Goal: Check status: Check status

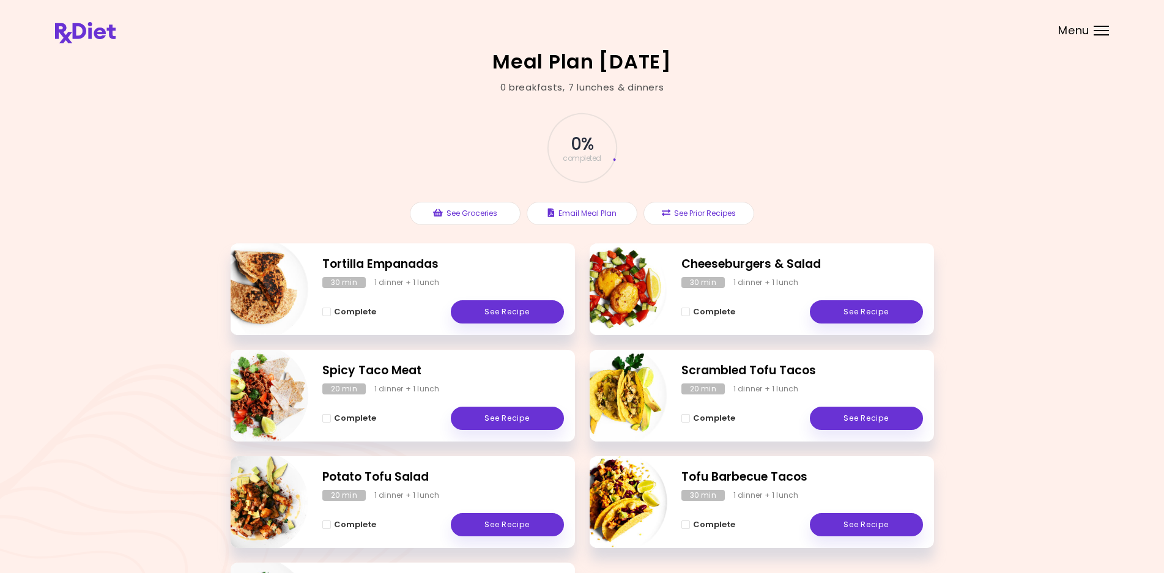
click at [1101, 31] on div at bounding box center [1100, 30] width 15 height 1
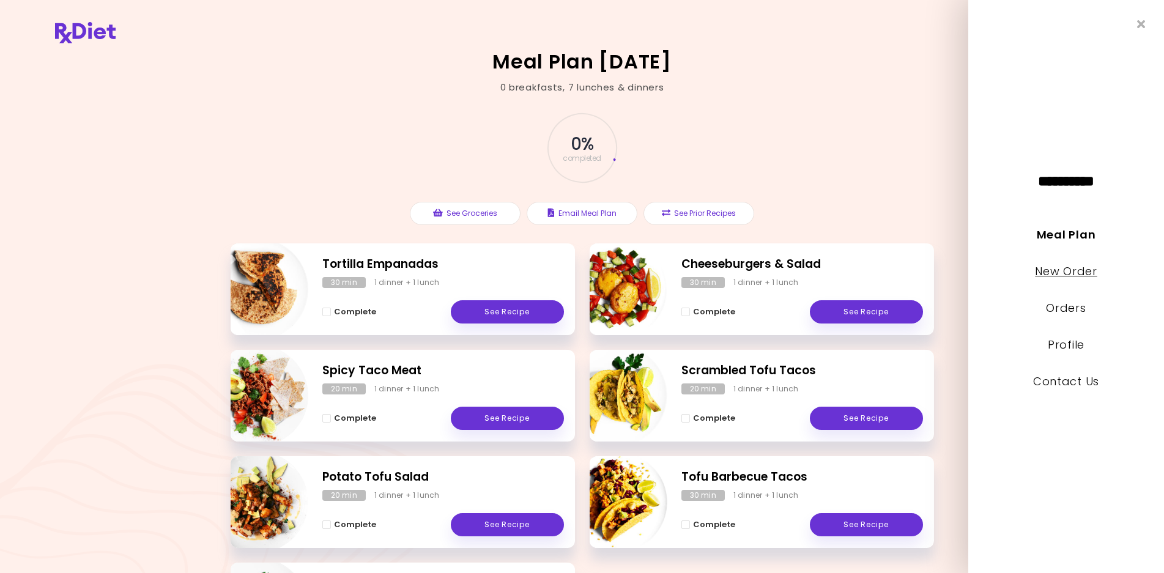
click at [1065, 276] on link "New Order" at bounding box center [1066, 271] width 62 height 15
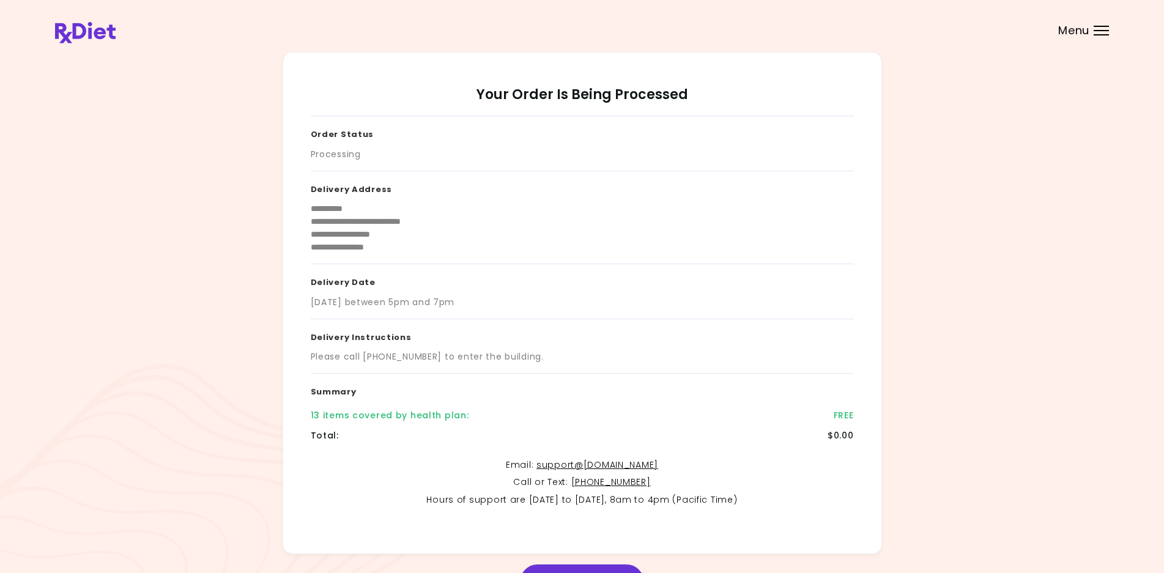
scroll to position [79, 0]
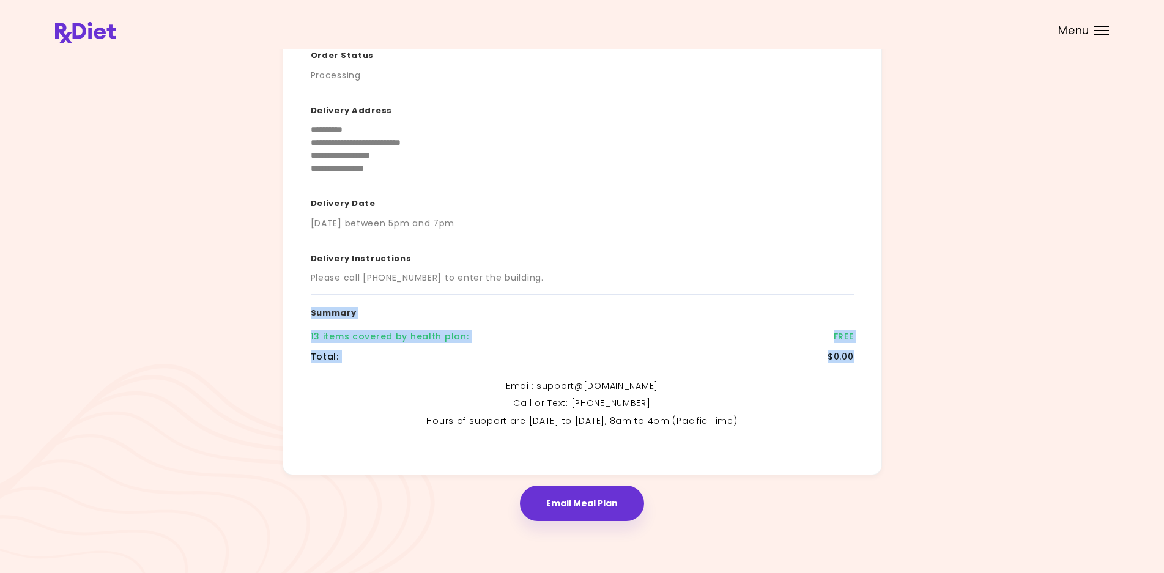
drag, startPoint x: 856, startPoint y: 359, endPoint x: 260, endPoint y: 344, distance: 596.3
click at [197, 325] on div "**********" at bounding box center [582, 224] width 1054 height 502
click at [583, 499] on button "Email Meal Plan" at bounding box center [582, 502] width 124 height 35
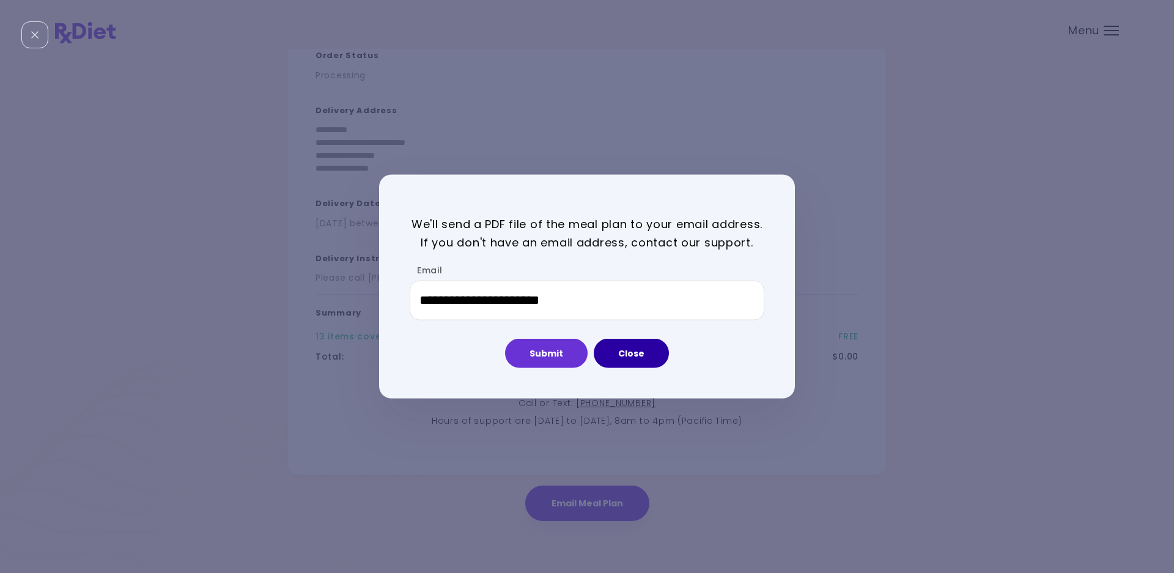
click at [648, 353] on button "Close" at bounding box center [631, 353] width 75 height 29
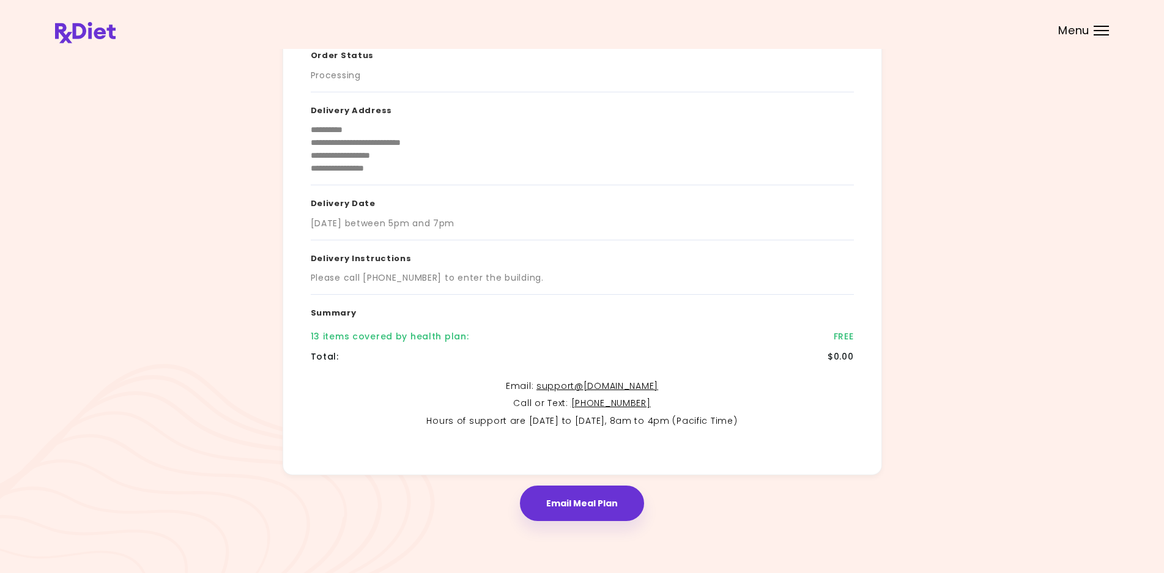
scroll to position [0, 0]
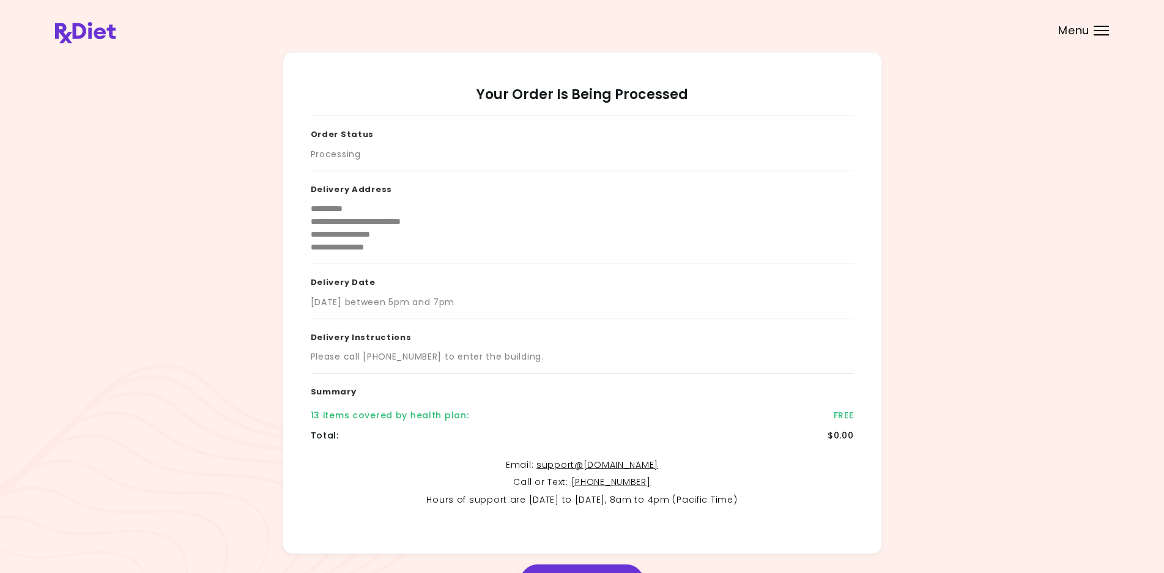
click at [1109, 35] on header at bounding box center [582, 24] width 1164 height 49
click at [1099, 28] on div "Menu" at bounding box center [1100, 31] width 15 height 10
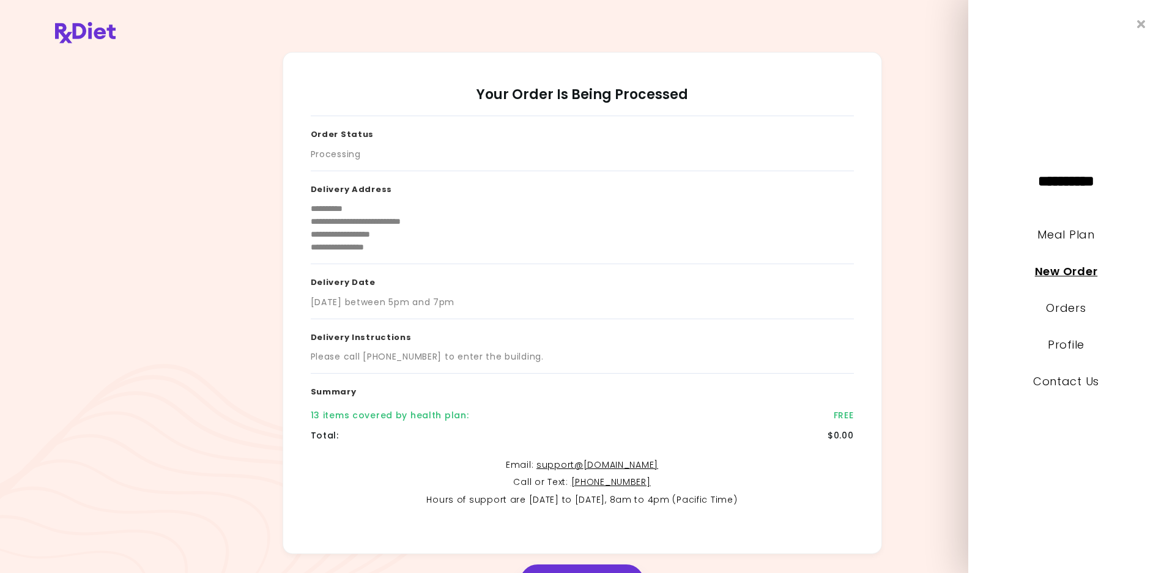
click at [1072, 273] on link "New Order" at bounding box center [1066, 271] width 62 height 15
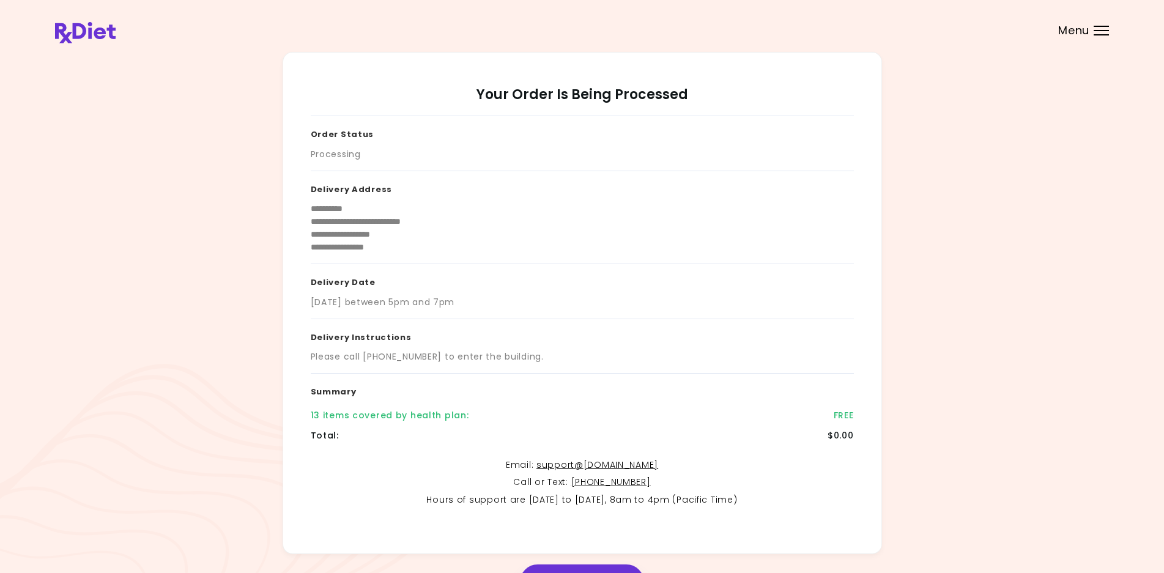
click at [1098, 21] on header at bounding box center [582, 24] width 1164 height 49
click at [1099, 35] on div "Menu" at bounding box center [1100, 31] width 15 height 10
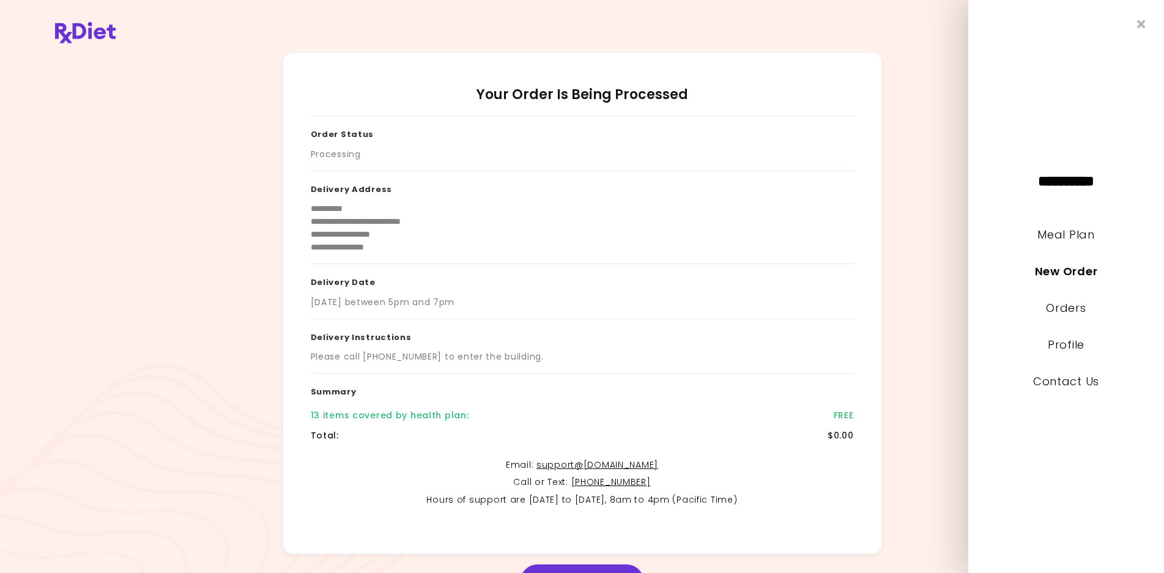
click at [1066, 316] on li "Orders" at bounding box center [1066, 316] width 196 height 37
click at [1065, 308] on link "Orders" at bounding box center [1066, 307] width 40 height 15
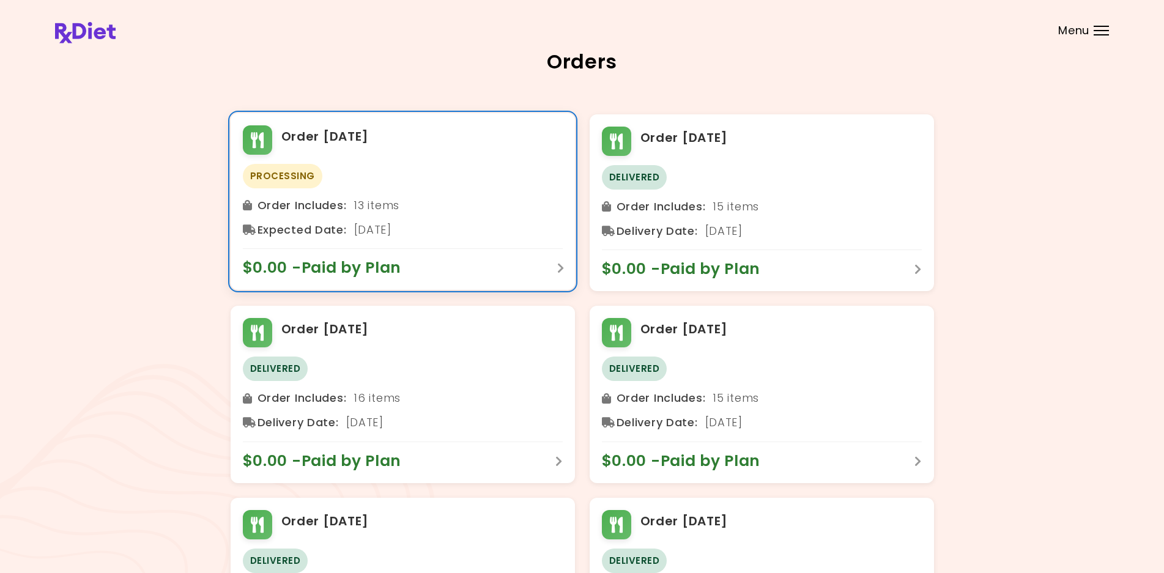
click at [333, 270] on span "$0.00 - Paid by Plan" at bounding box center [328, 268] width 171 height 20
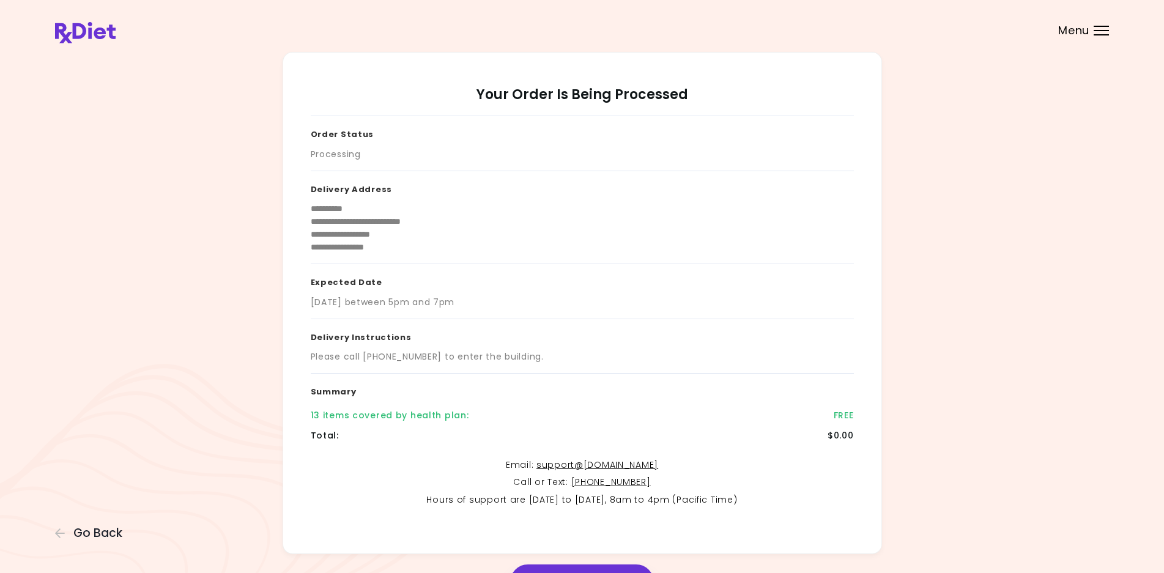
scroll to position [79, 0]
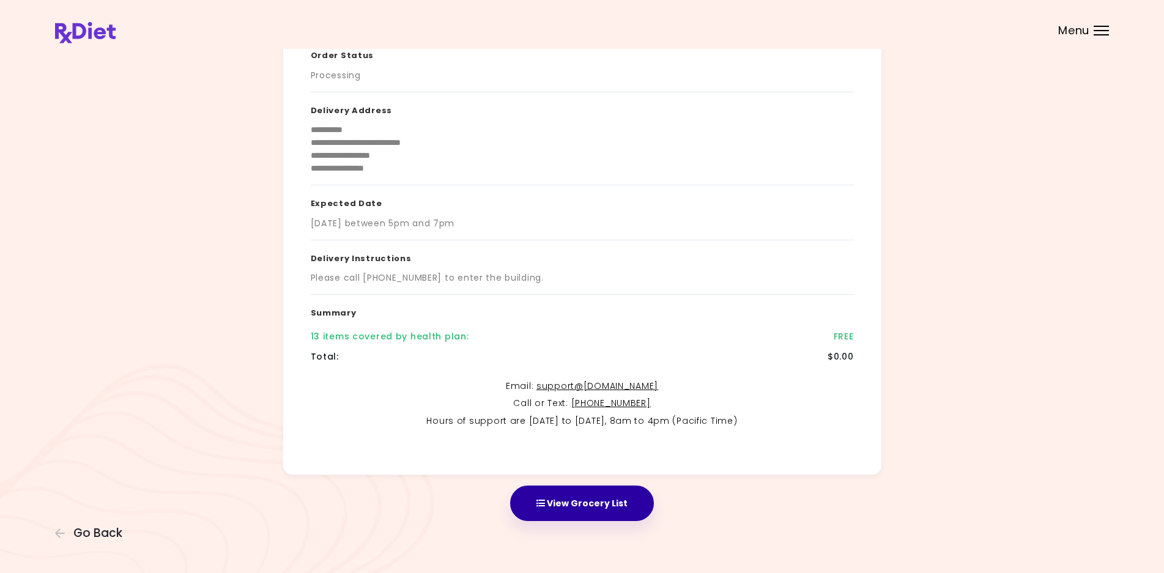
click at [597, 507] on button "View Grocery List" at bounding box center [582, 502] width 144 height 35
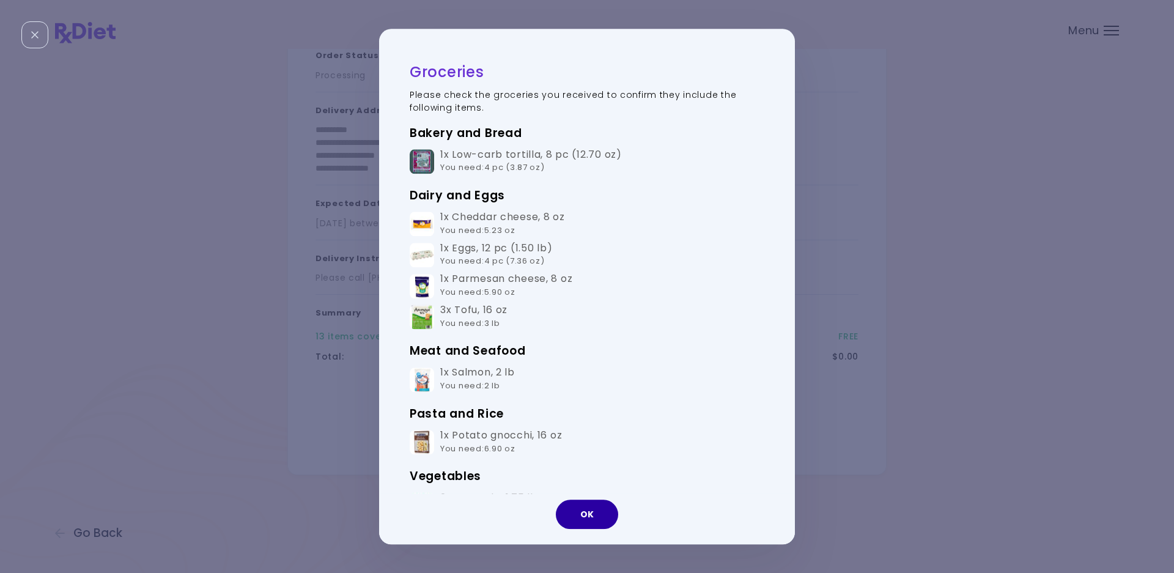
click at [577, 525] on button "OK" at bounding box center [587, 514] width 62 height 29
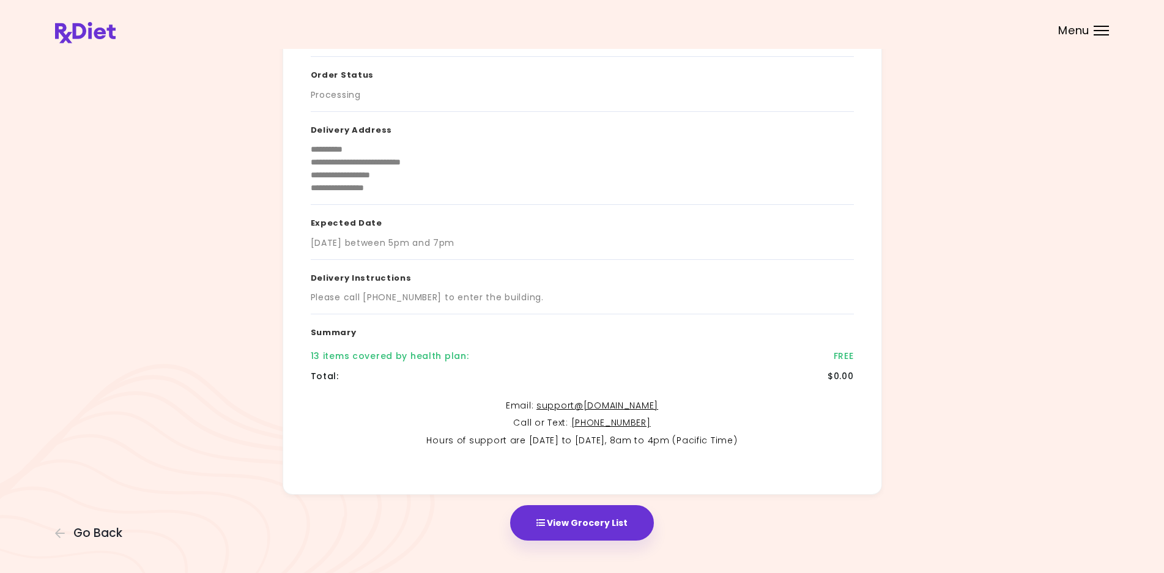
scroll to position [0, 0]
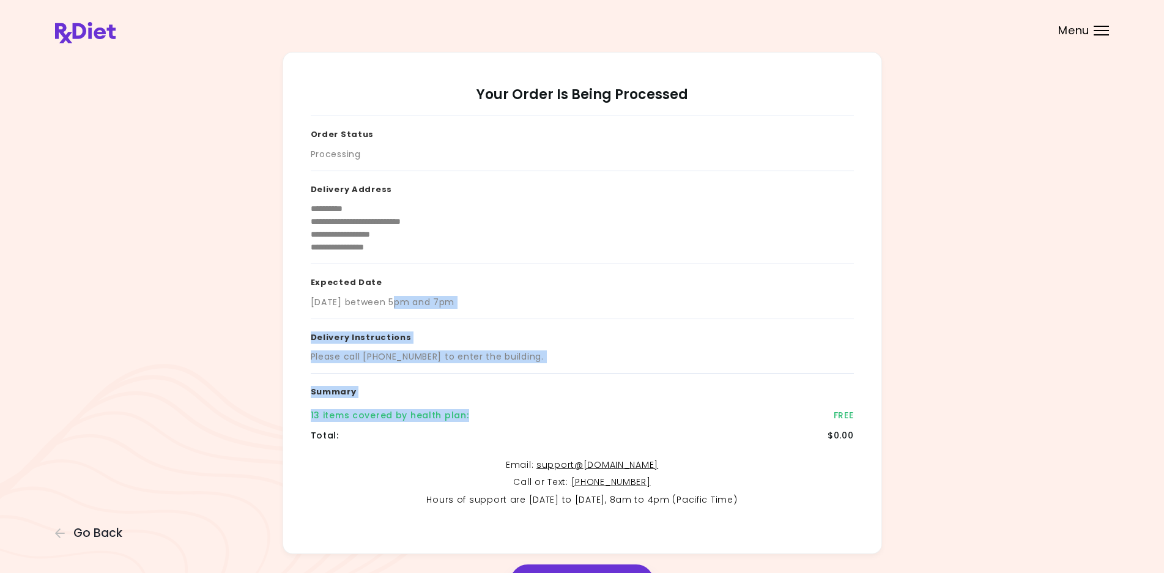
drag, startPoint x: 401, startPoint y: 301, endPoint x: 570, endPoint y: 421, distance: 207.3
click at [570, 421] on div "**********" at bounding box center [582, 318] width 543 height 404
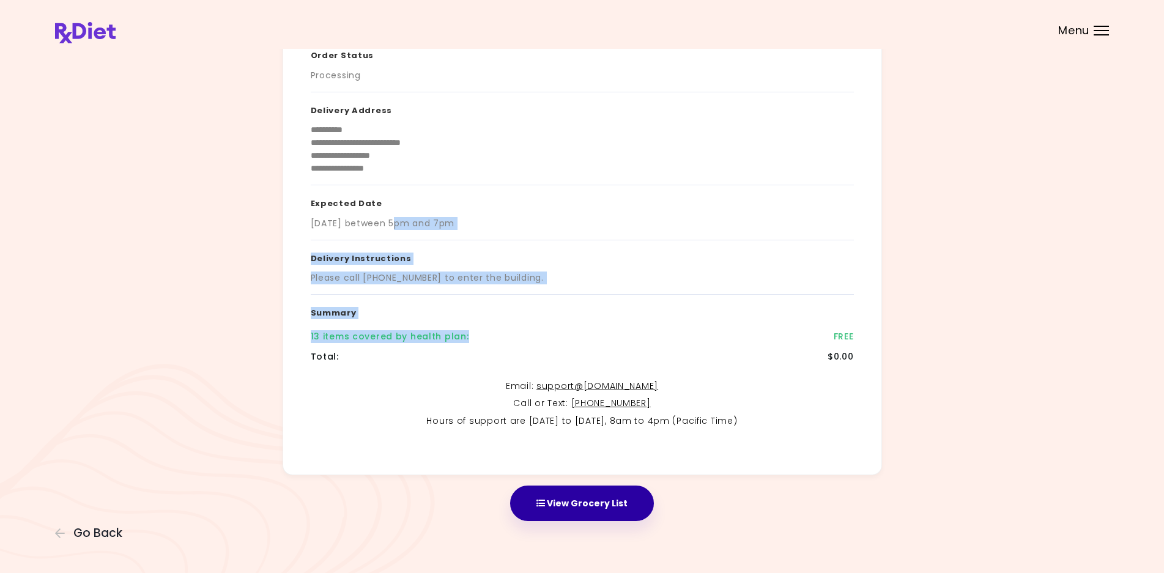
click at [581, 499] on button "View Grocery List" at bounding box center [582, 502] width 144 height 35
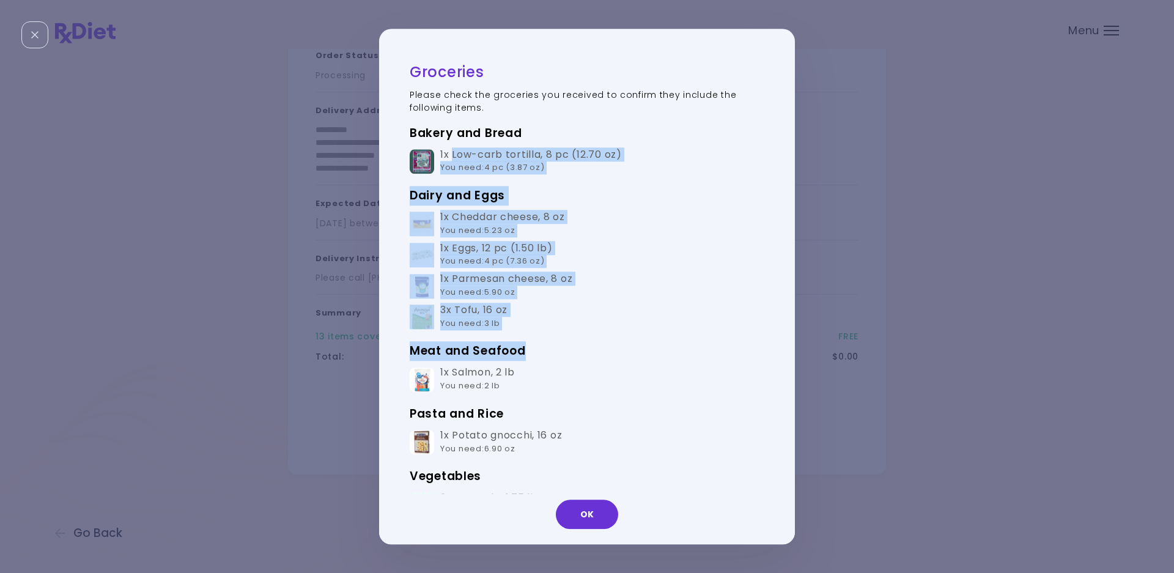
drag, startPoint x: 452, startPoint y: 159, endPoint x: 596, endPoint y: 335, distance: 227.3
click at [596, 335] on div "Bakery and Bread 1x Low-carb tortilla , 8 pc (12.70 oz) You need : 4 pc (3.87 o…" at bounding box center [587, 400] width 355 height 552
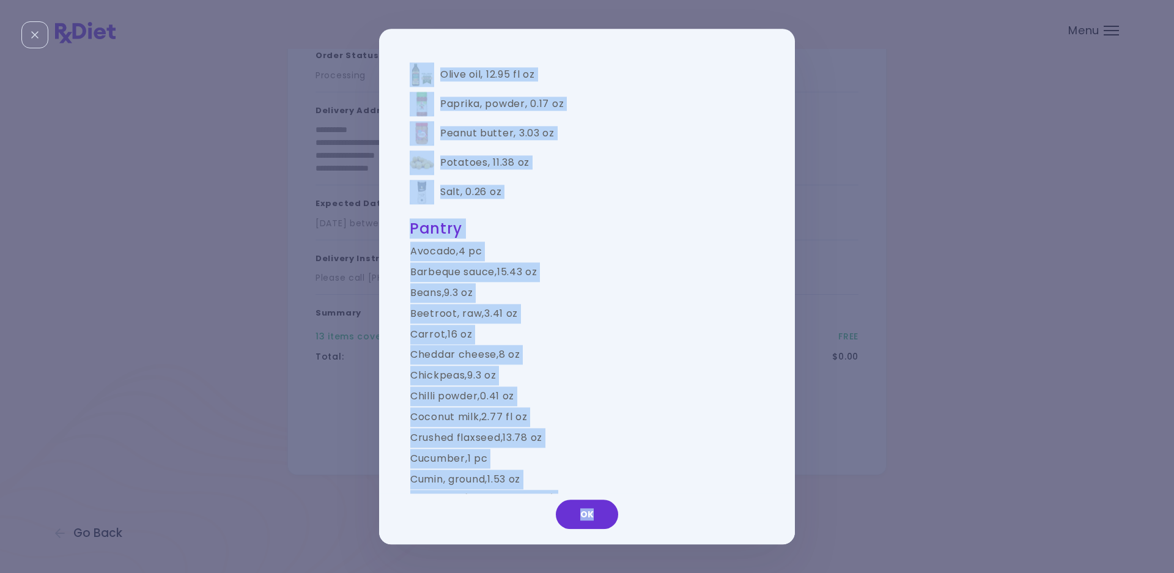
scroll to position [838, 0]
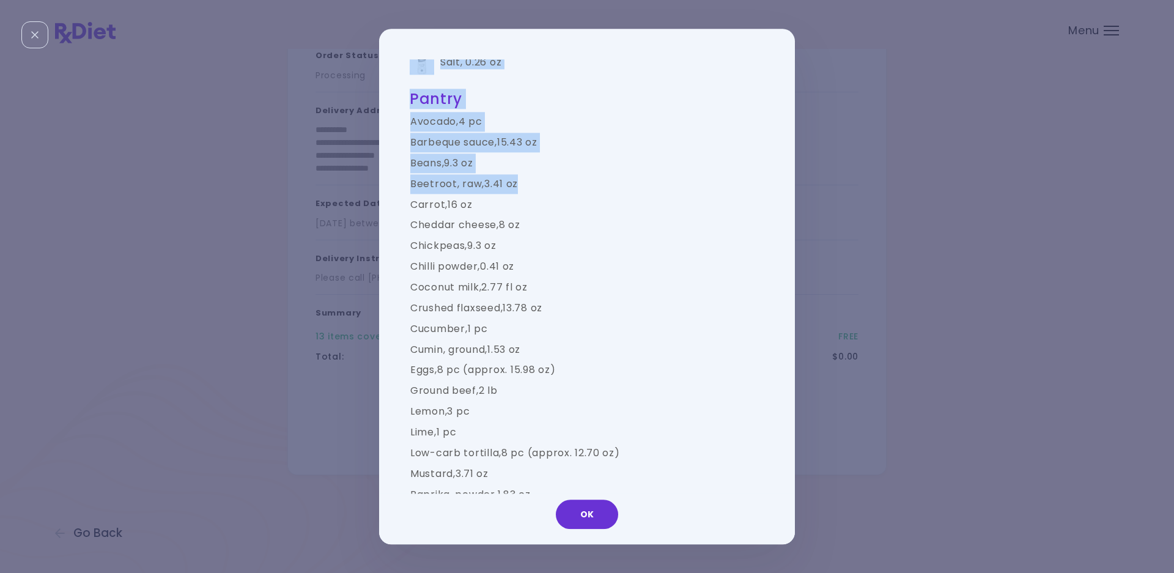
drag, startPoint x: 436, startPoint y: 199, endPoint x: 659, endPoint y: 180, distance: 223.4
click at [659, 180] on div "Groceries Please check the groceries you received to confirm they include the f…" at bounding box center [587, 19] width 355 height 1589
click at [650, 180] on td "Beetroot, raw , 3.41 oz" at bounding box center [587, 184] width 355 height 21
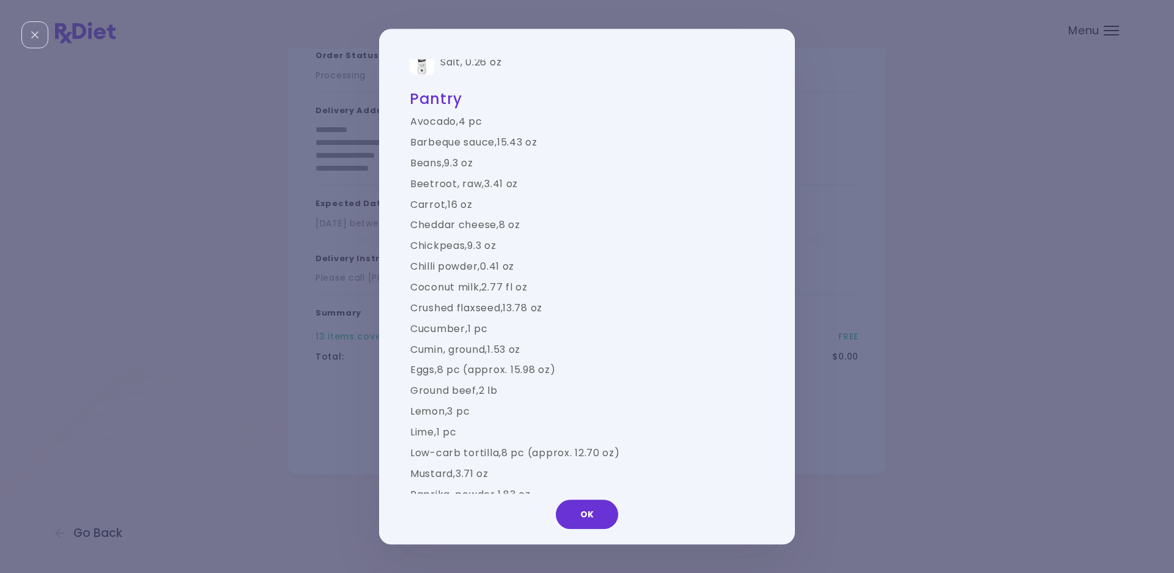
click at [785, 375] on div "Groceries Please check the groceries you received to confirm they include the f…" at bounding box center [587, 286] width 416 height 515
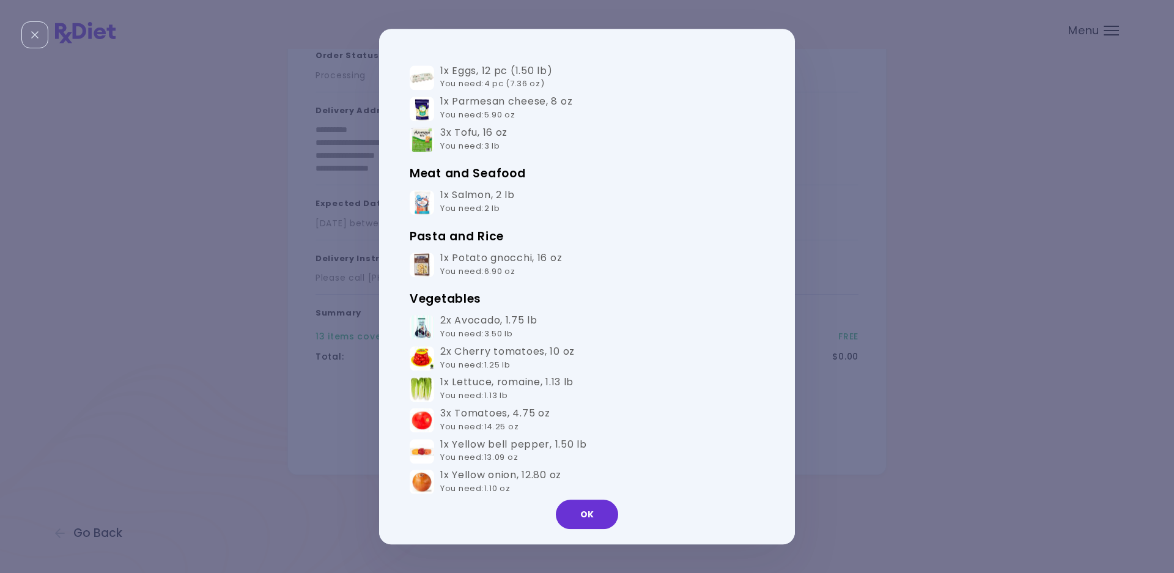
scroll to position [0, 0]
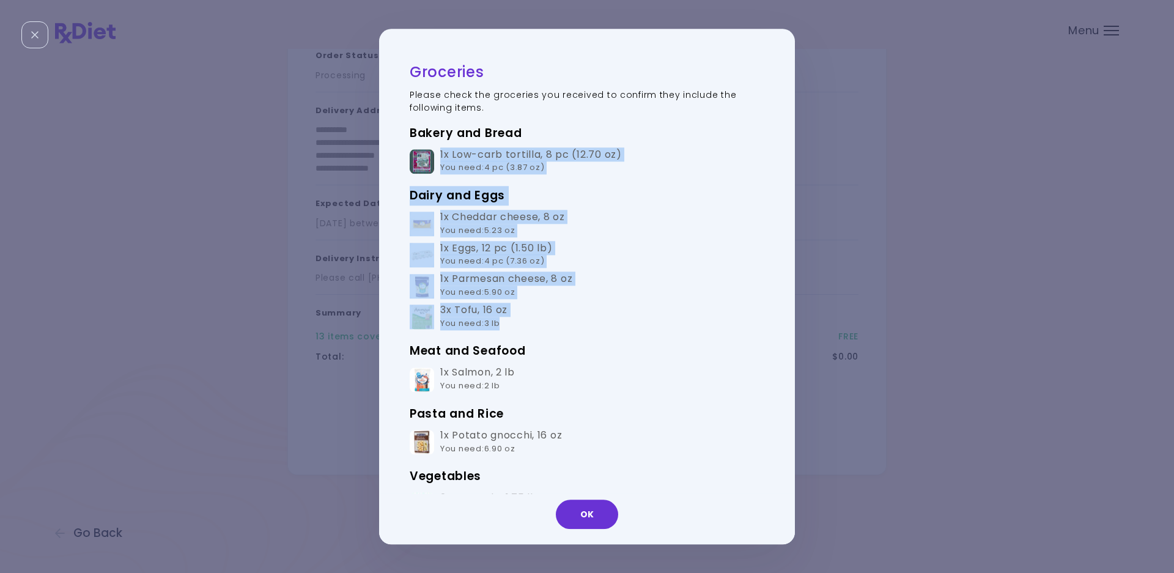
drag, startPoint x: 437, startPoint y: 155, endPoint x: 625, endPoint y: 327, distance: 254.5
click at [625, 327] on div "Bakery and Bread 1x Low-carb tortilla , 8 pc (12.70 oz) You need : 4 pc (3.87 o…" at bounding box center [587, 400] width 355 height 552
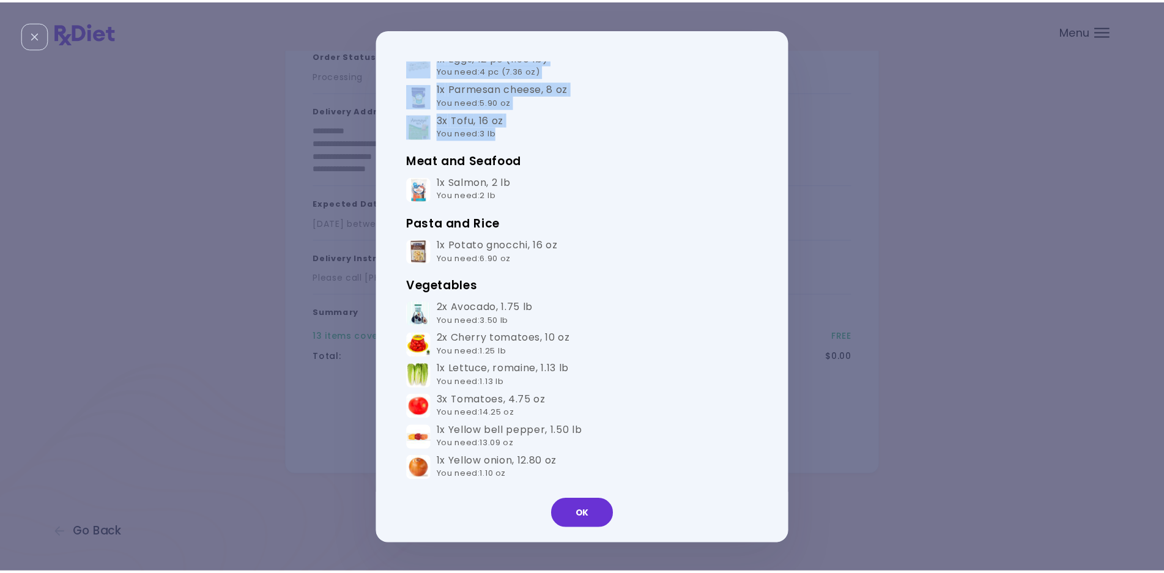
scroll to position [234, 0]
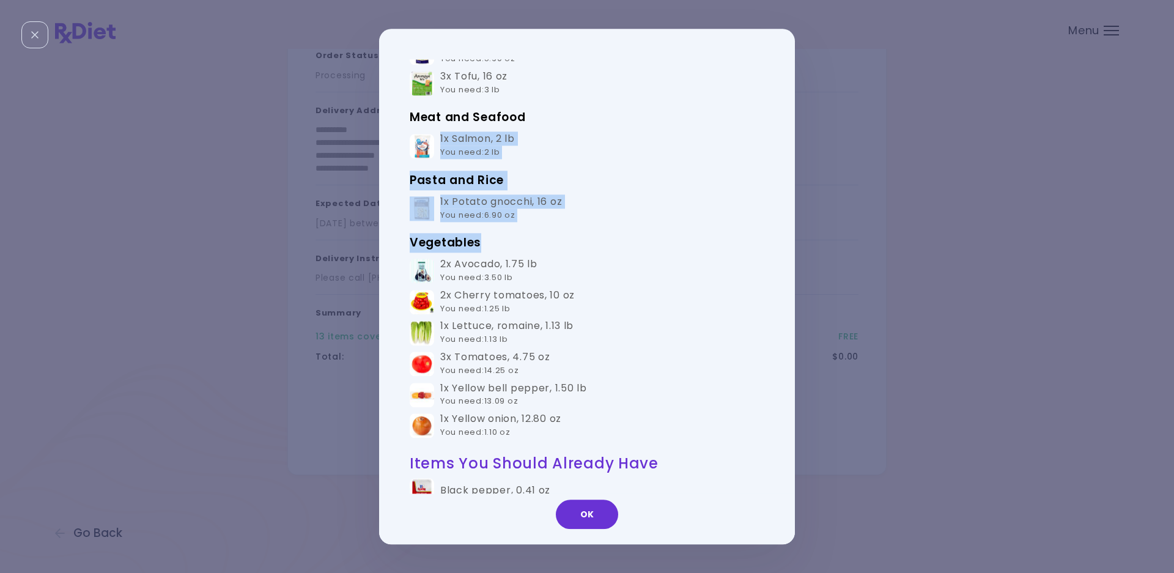
drag, startPoint x: 485, startPoint y: 157, endPoint x: 568, endPoint y: 227, distance: 109.3
click at [561, 232] on div "Bakery and Bread 1x Low-carb tortilla , 8 pc (12.70 oz) You need : 4 pc (3.87 o…" at bounding box center [587, 166] width 355 height 552
click at [538, 227] on div "Bakery and Bread 1x Low-carb tortilla , 8 pc (12.70 oz) You need : 4 pc (3.87 o…" at bounding box center [587, 166] width 355 height 552
click at [511, 211] on span "You need : 6.90 oz" at bounding box center [477, 215] width 75 height 12
drag, startPoint x: 437, startPoint y: 134, endPoint x: 503, endPoint y: 177, distance: 79.5
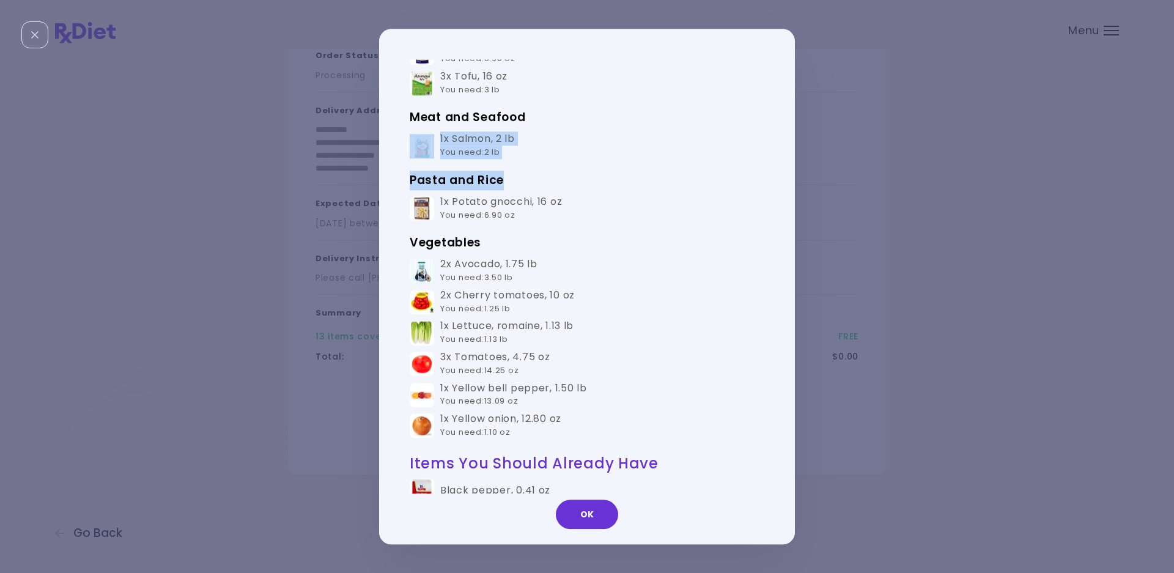
click at [503, 177] on div "Bakery and Bread 1x Low-carb tortilla , 8 pc (12.70 oz) You need : 4 pc (3.87 o…" at bounding box center [587, 166] width 355 height 552
click at [541, 224] on td "1x Potato gnocchi , 16 oz You need : 6.90 oz" at bounding box center [587, 208] width 355 height 31
drag, startPoint x: 459, startPoint y: 199, endPoint x: 409, endPoint y: 121, distance: 92.1
click at [409, 121] on div "Groceries Please check the groceries you received to confirm they include the f…" at bounding box center [581, 286] width 404 height 454
click at [622, 174] on h3 "Pasta and Rice" at bounding box center [587, 181] width 355 height 20
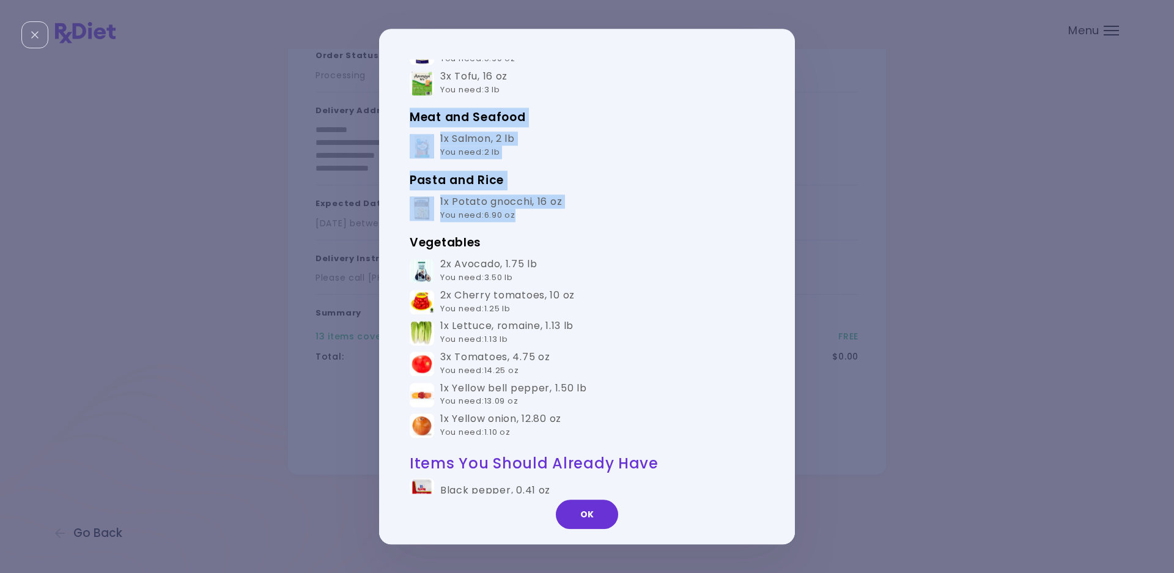
drag, startPoint x: 545, startPoint y: 210, endPoint x: 393, endPoint y: 114, distance: 180.0
click at [393, 114] on div "Groceries Please check the groceries you received to confirm they include the f…" at bounding box center [581, 286] width 404 height 454
click at [589, 520] on button "OK" at bounding box center [587, 514] width 62 height 29
